Goal: Transaction & Acquisition: Obtain resource

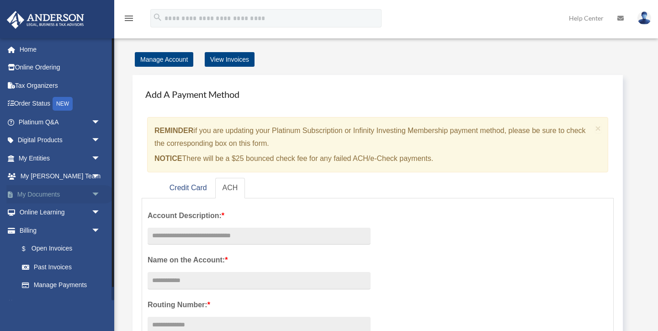
click at [97, 192] on span "arrow_drop_down" at bounding box center [100, 194] width 18 height 19
click at [42, 212] on link "Box" at bounding box center [63, 212] width 101 height 18
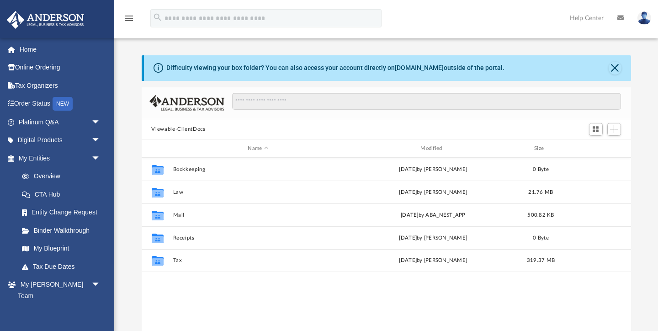
scroll to position [207, 489]
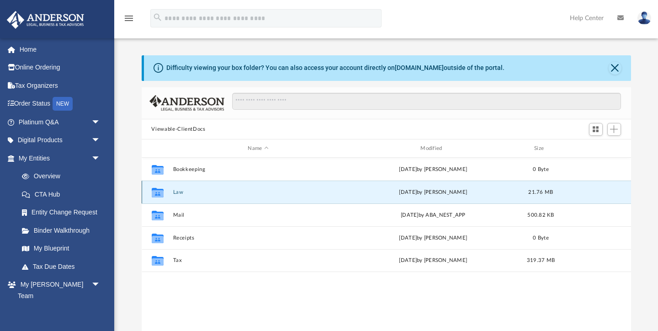
click at [178, 192] on button "Law" at bounding box center [258, 192] width 171 height 6
click at [191, 191] on button "[STREET_ADDRESS], LLC" at bounding box center [258, 192] width 171 height 6
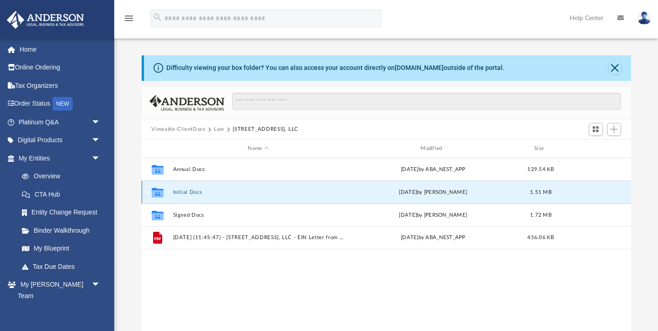
click at [186, 190] on button "Initial Docs" at bounding box center [258, 192] width 171 height 6
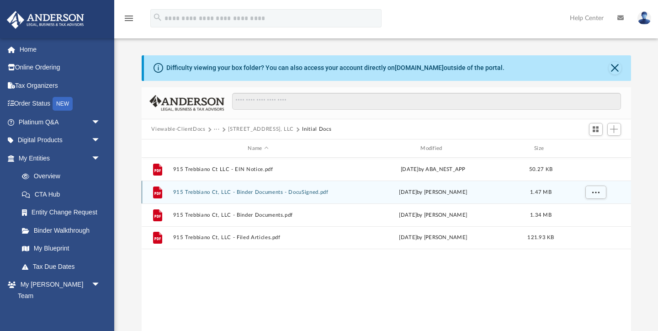
click at [193, 193] on button "915 Trebbiano Ct, LLC - Binder Documents - DocuSigned.pdf" at bounding box center [258, 192] width 171 height 6
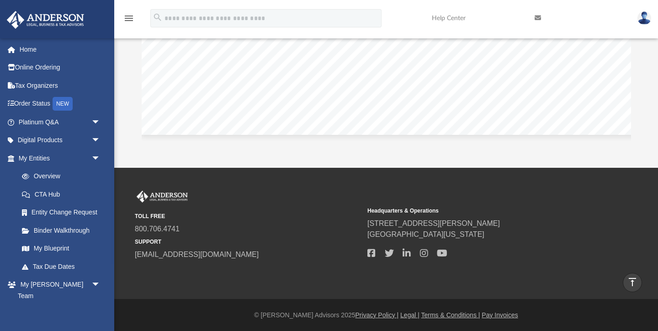
scroll to position [0, 0]
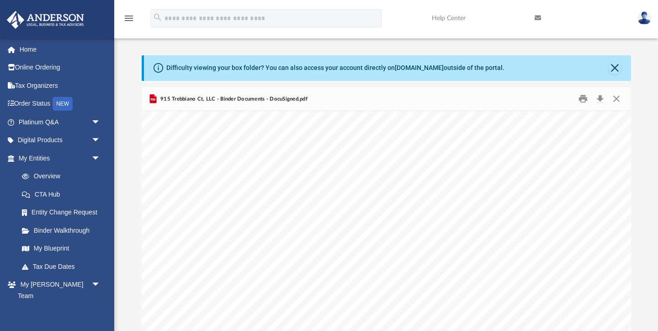
click at [155, 98] on icon "Preview" at bounding box center [152, 99] width 7 height 9
click at [601, 98] on button "Download" at bounding box center [600, 99] width 16 height 14
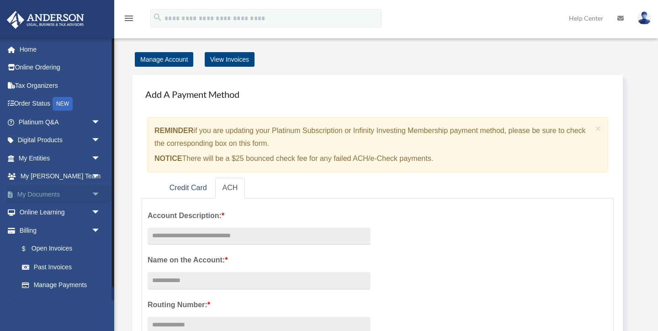
click at [94, 193] on span "arrow_drop_down" at bounding box center [100, 194] width 18 height 19
click at [37, 211] on link "Box" at bounding box center [63, 212] width 101 height 18
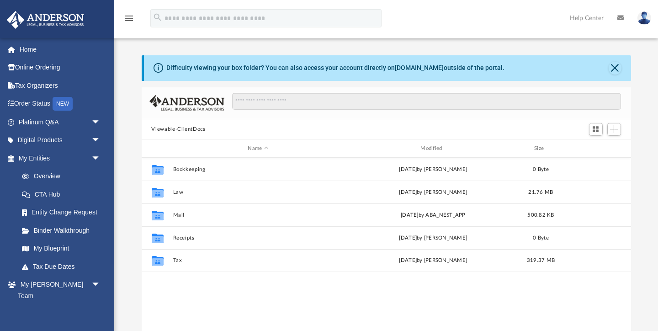
scroll to position [207, 489]
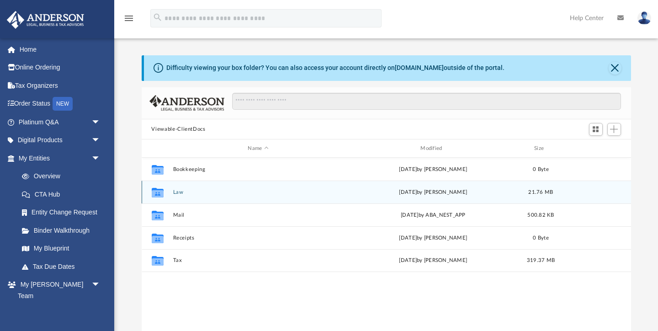
click at [178, 195] on div "Collaborated Folder Law [DATE] by [PERSON_NAME] 21.76 MB" at bounding box center [386, 192] width 489 height 23
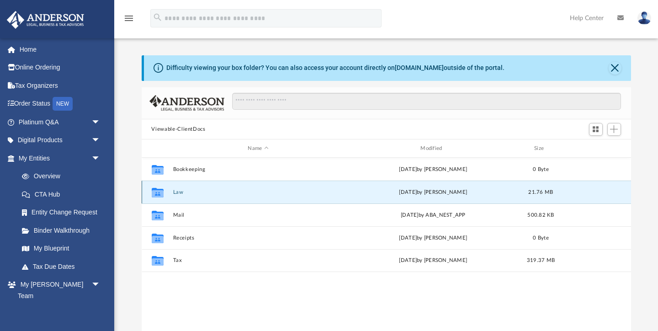
click at [179, 191] on button "Law" at bounding box center [258, 192] width 171 height 6
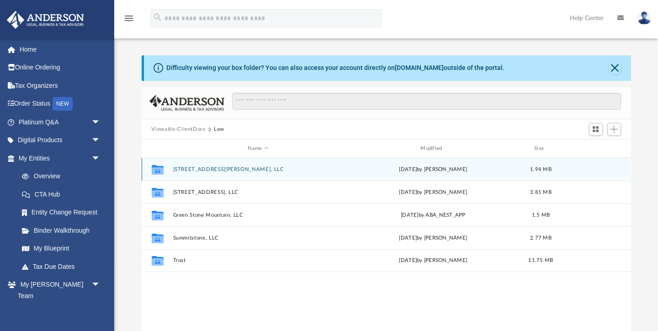
click at [188, 167] on button "[STREET_ADDRESS][PERSON_NAME], LLC" at bounding box center [258, 169] width 171 height 6
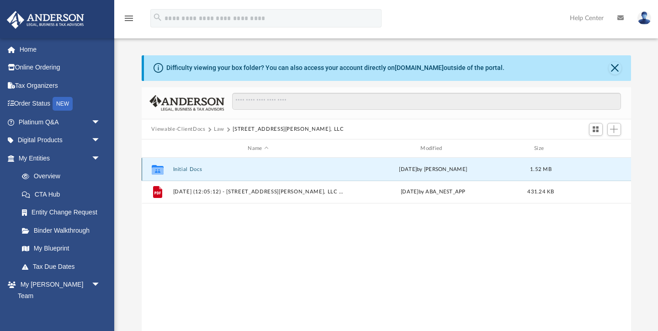
click at [187, 169] on button "Initial Docs" at bounding box center [258, 169] width 171 height 6
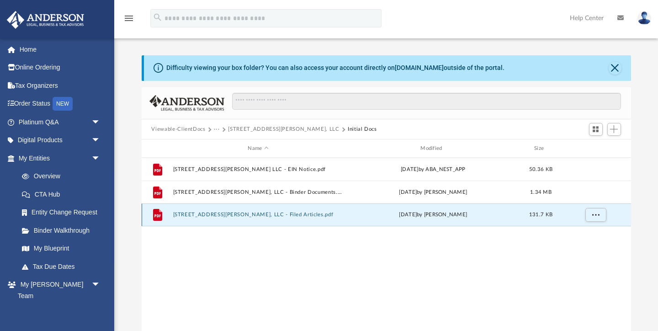
click at [214, 215] on button "6083 Vista Linda Lane, LLC - Filed Articles.pdf" at bounding box center [258, 215] width 171 height 6
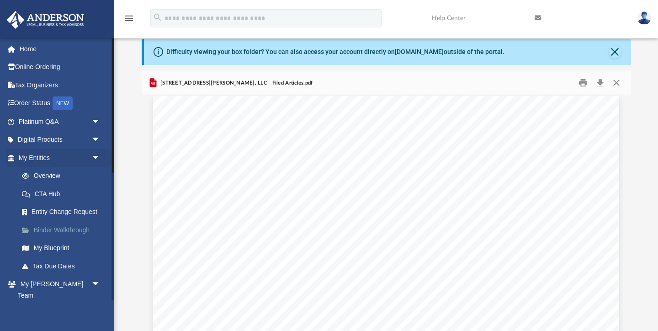
scroll to position [0, 0]
click at [96, 155] on span "arrow_drop_down" at bounding box center [100, 158] width 18 height 19
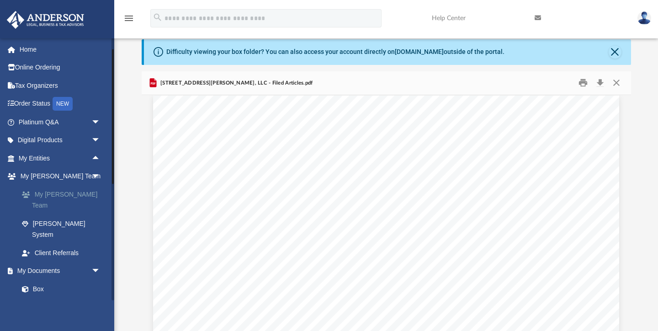
scroll to position [14, 0]
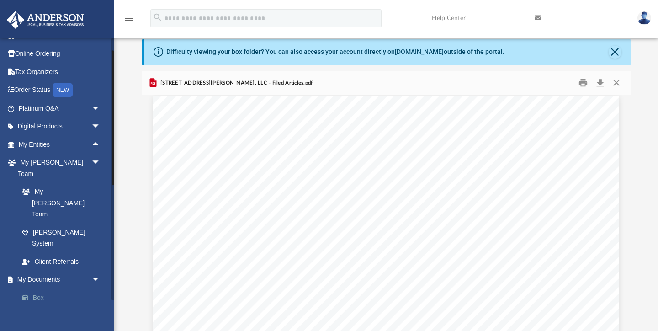
click at [34, 288] on link "Box" at bounding box center [63, 297] width 101 height 18
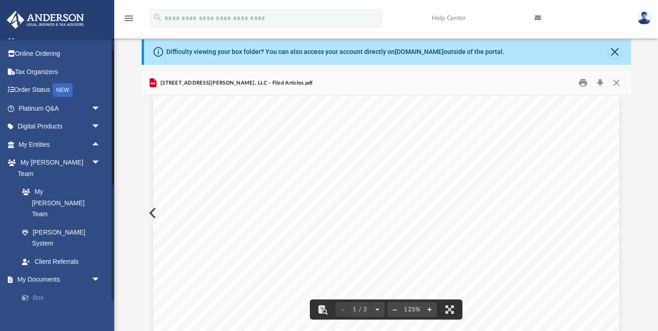
click at [37, 288] on link "Box" at bounding box center [63, 297] width 101 height 18
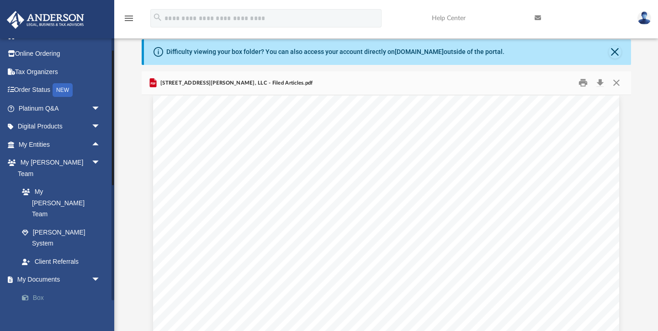
click at [37, 288] on link "Box" at bounding box center [63, 297] width 101 height 18
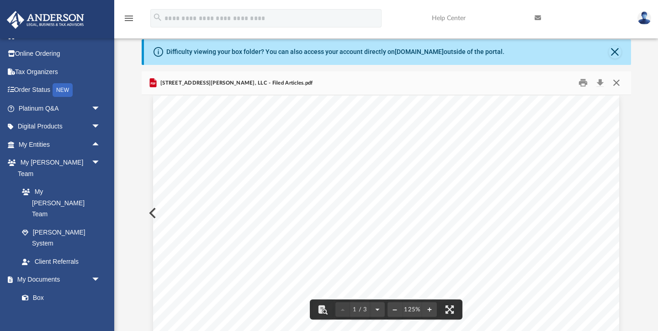
click at [617, 81] on button "Close" at bounding box center [616, 83] width 16 height 14
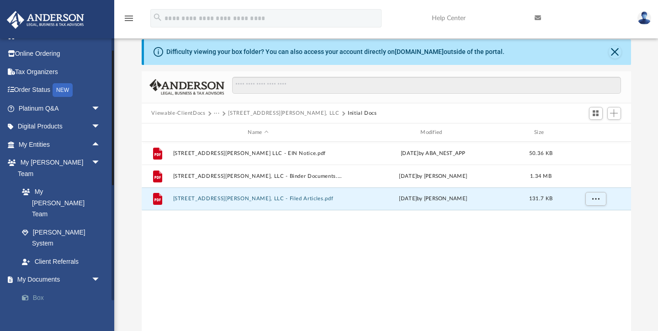
click at [38, 288] on link "Box" at bounding box center [63, 297] width 101 height 18
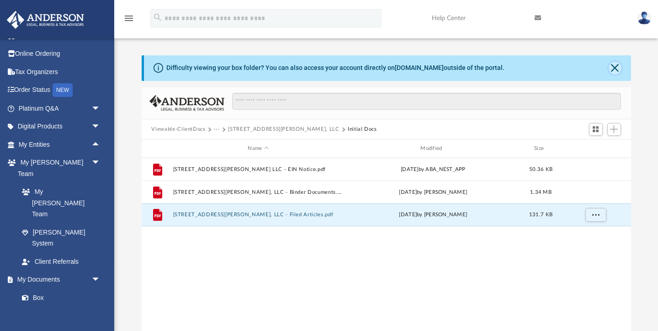
click at [616, 67] on button "Close" at bounding box center [615, 68] width 13 height 13
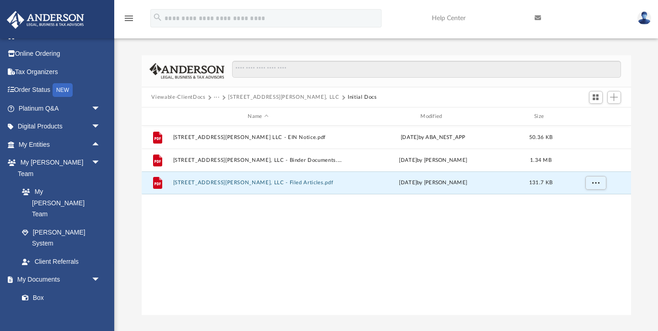
click at [216, 96] on button "···" at bounding box center [217, 97] width 6 height 8
click at [225, 114] on li "Law" at bounding box center [224, 113] width 11 height 10
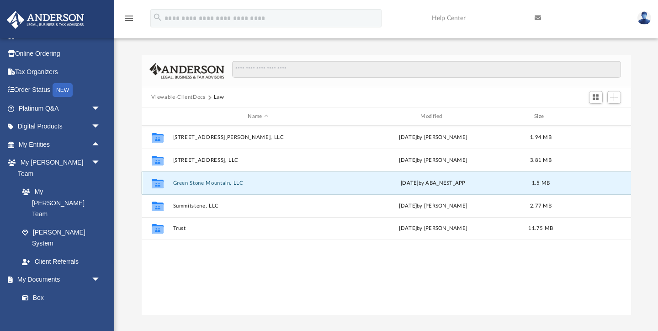
click at [197, 183] on button "Green Stone Mountain, LLC" at bounding box center [258, 183] width 171 height 6
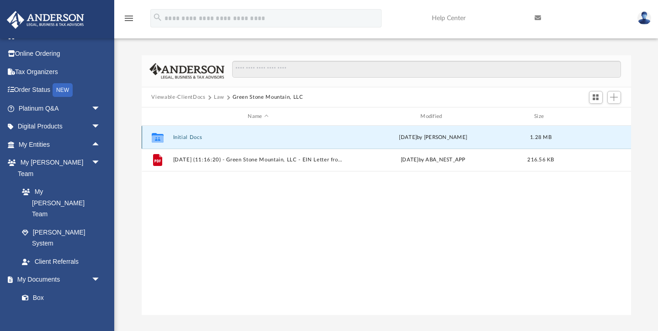
click at [192, 136] on button "Initial Docs" at bounding box center [258, 137] width 171 height 6
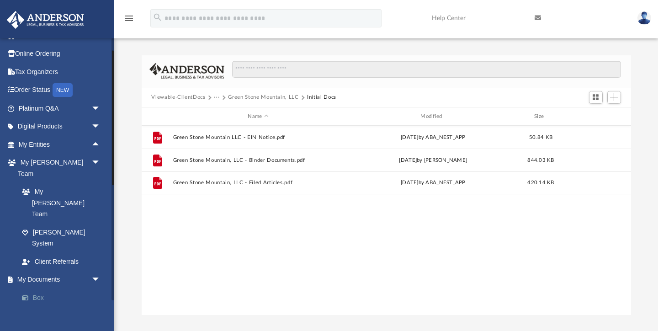
click at [37, 288] on link "Box" at bounding box center [63, 297] width 101 height 18
click at [39, 288] on link "Box" at bounding box center [63, 297] width 101 height 18
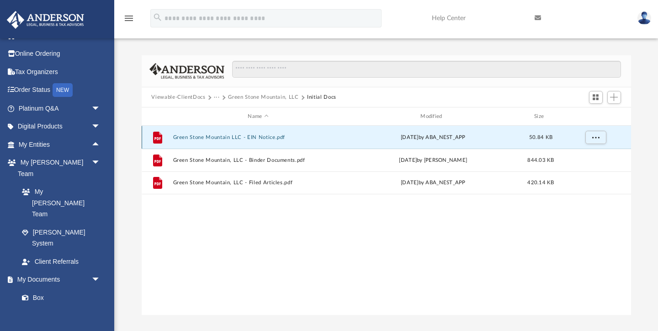
click at [208, 135] on button "Green Stone Mountain LLC - EIN Notice.pdf" at bounding box center [258, 137] width 171 height 6
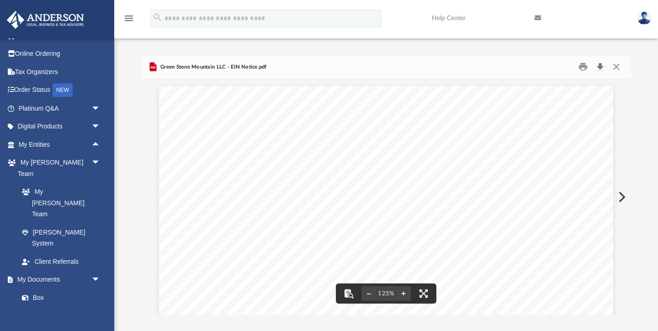
click at [600, 65] on button "Download" at bounding box center [600, 67] width 16 height 14
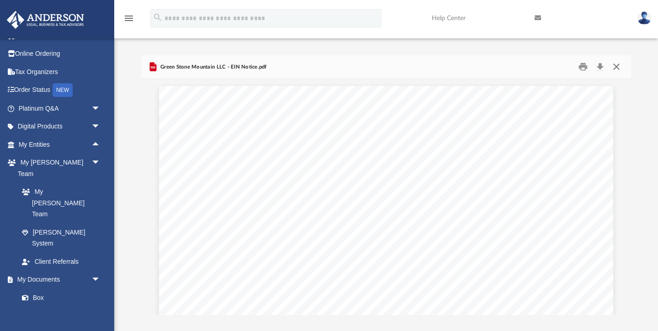
click at [618, 68] on button "Close" at bounding box center [616, 67] width 16 height 14
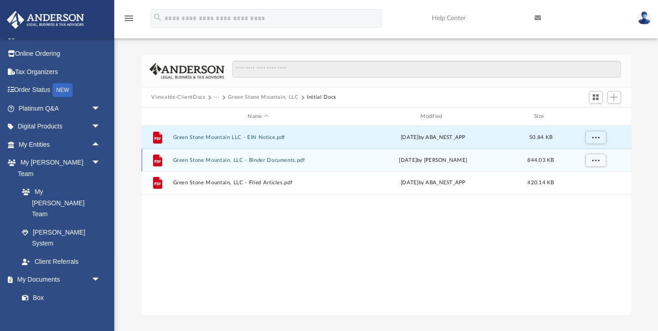
click at [213, 157] on button "Green Stone Mountain, LLC - Binder Documents.pdf" at bounding box center [258, 160] width 171 height 6
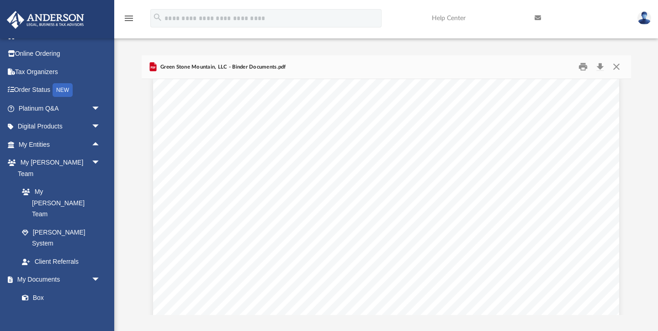
scroll to position [33946, 0]
